Goal: Obtain resource: Download file/media

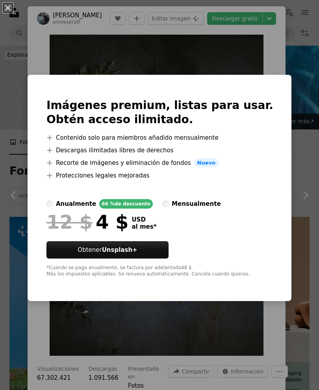
scroll to position [433, 0]
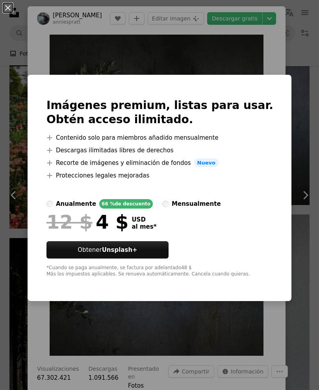
click at [305, 61] on div "An X shape Imágenes premium, listas para usar. Obtén acceso ilimitado. A plus s…" at bounding box center [159, 195] width 319 height 390
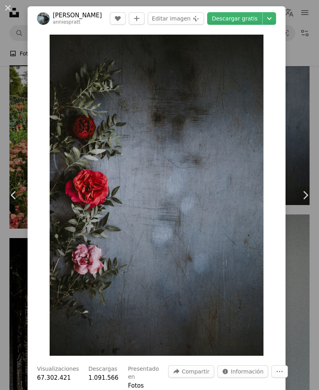
scroll to position [433, 0]
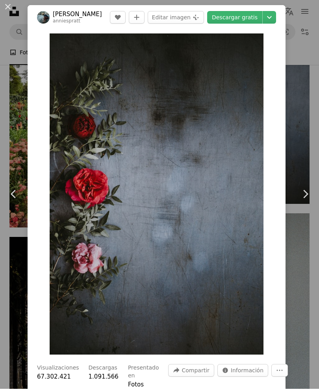
click at [6, 11] on button "An X shape" at bounding box center [7, 7] width 9 height 9
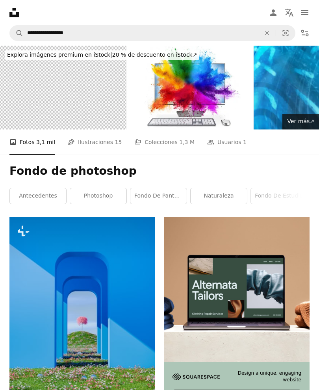
click at [232, 190] on link "naturaleza" at bounding box center [218, 196] width 56 height 16
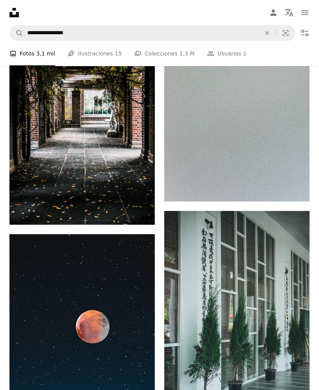
scroll to position [680, 0]
